Goal: Download file/media

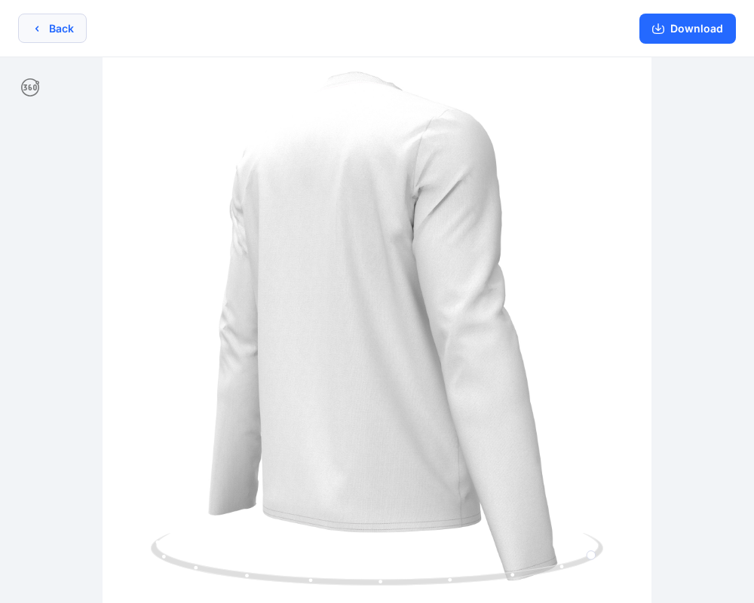
click at [64, 33] on button "Back" at bounding box center [52, 28] width 69 height 29
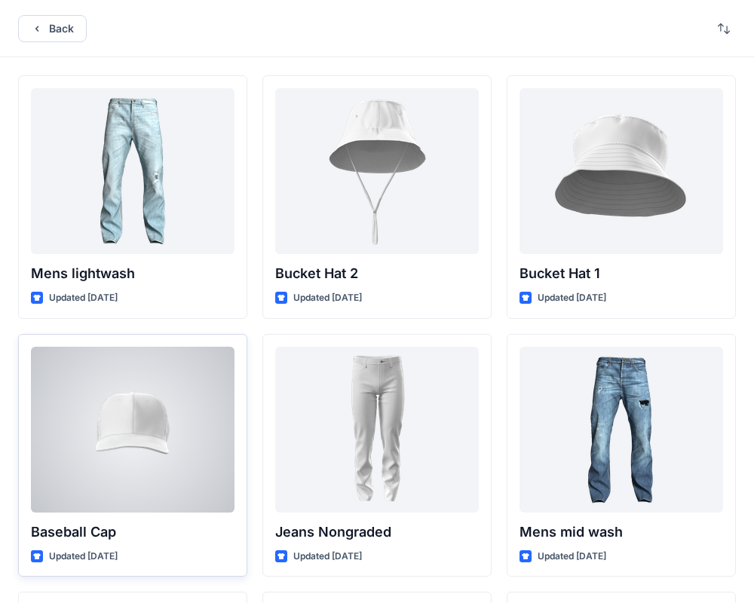
click at [174, 404] on div at bounding box center [133, 430] width 204 height 166
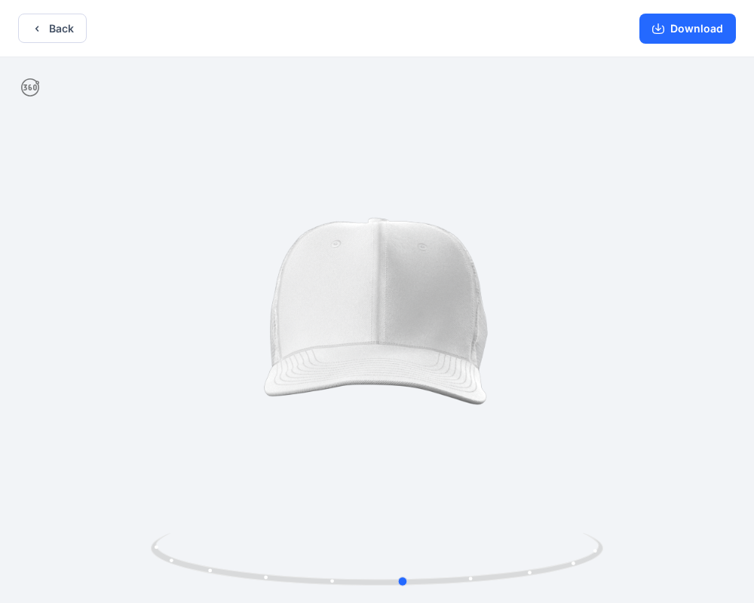
drag, startPoint x: 229, startPoint y: 333, endPoint x: 256, endPoint y: 361, distance: 38.9
click at [256, 361] on div at bounding box center [377, 331] width 754 height 549
click at [677, 17] on button "Download" at bounding box center [688, 29] width 97 height 30
click at [686, 35] on button "Download" at bounding box center [688, 29] width 97 height 30
click at [649, 38] on button "Download" at bounding box center [688, 29] width 97 height 30
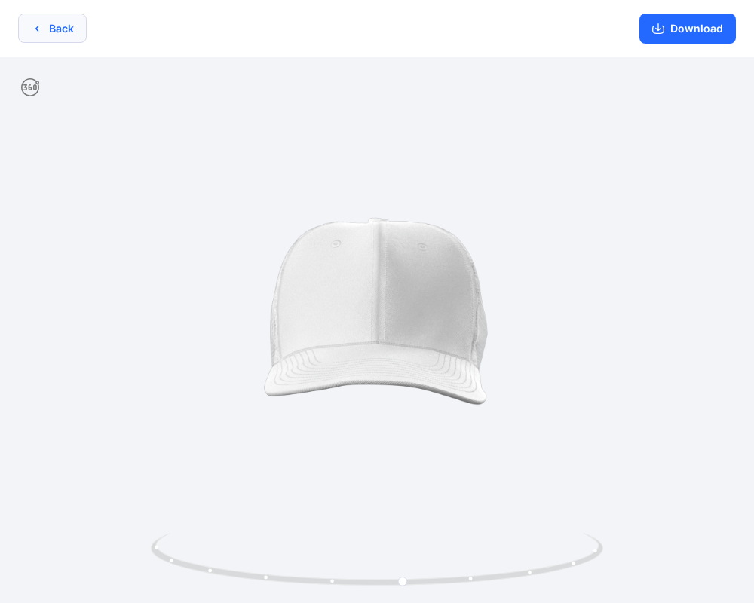
click at [28, 28] on button "Back" at bounding box center [52, 28] width 69 height 29
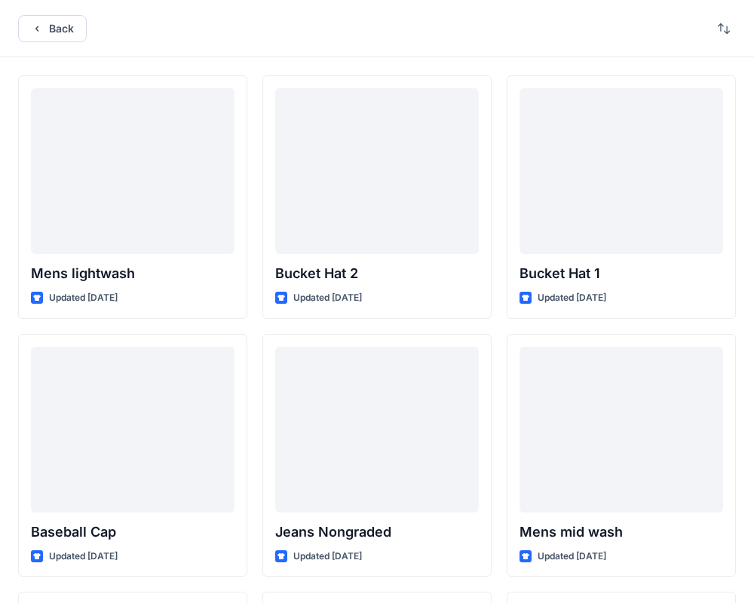
scroll to position [563, 0]
